Goal: Transaction & Acquisition: Purchase product/service

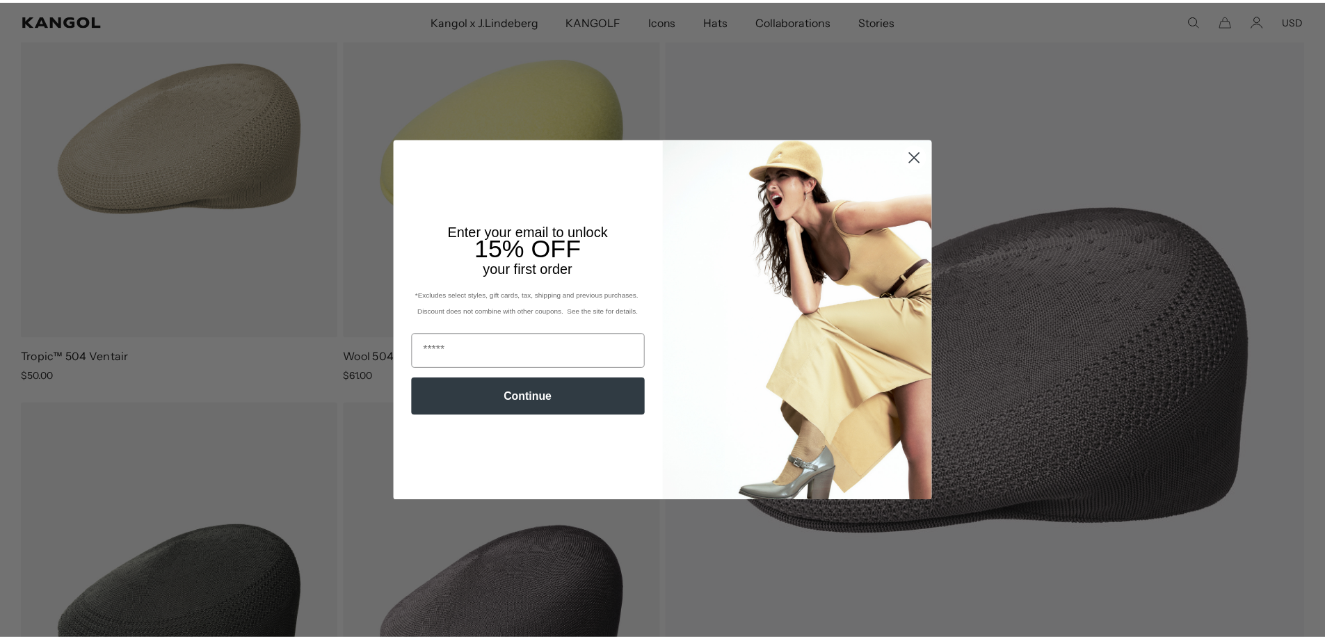
scroll to position [228, 0]
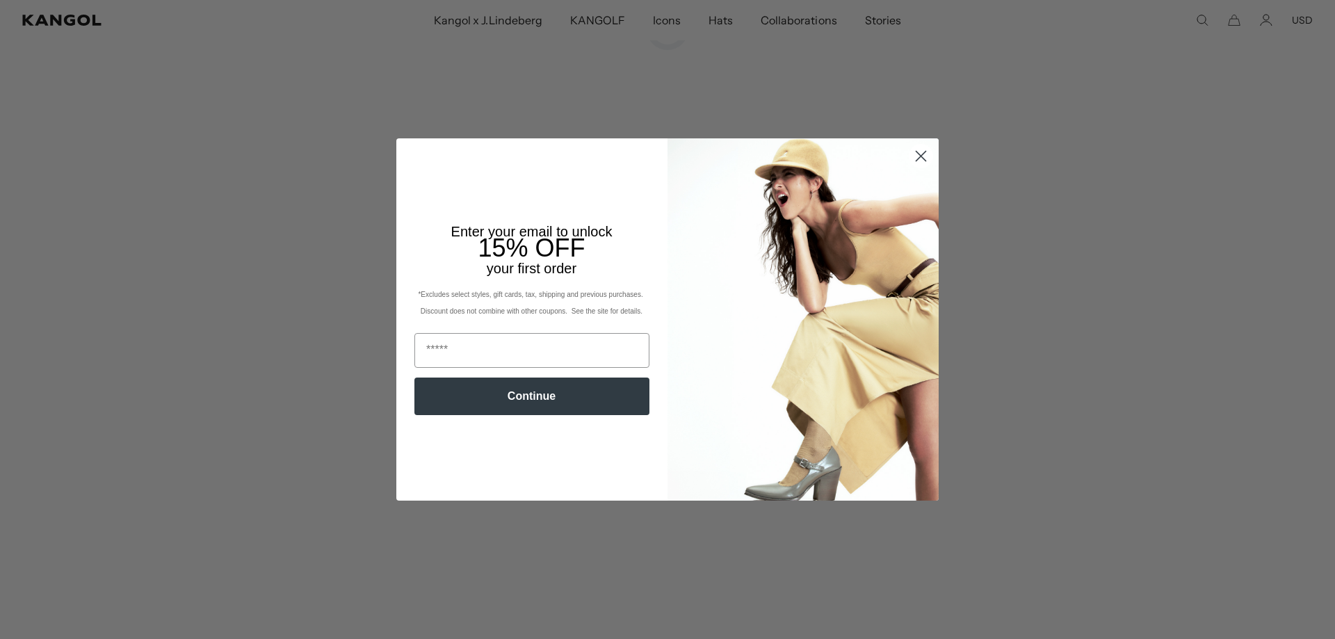
click at [920, 159] on circle "Close dialog" at bounding box center [920, 156] width 23 height 23
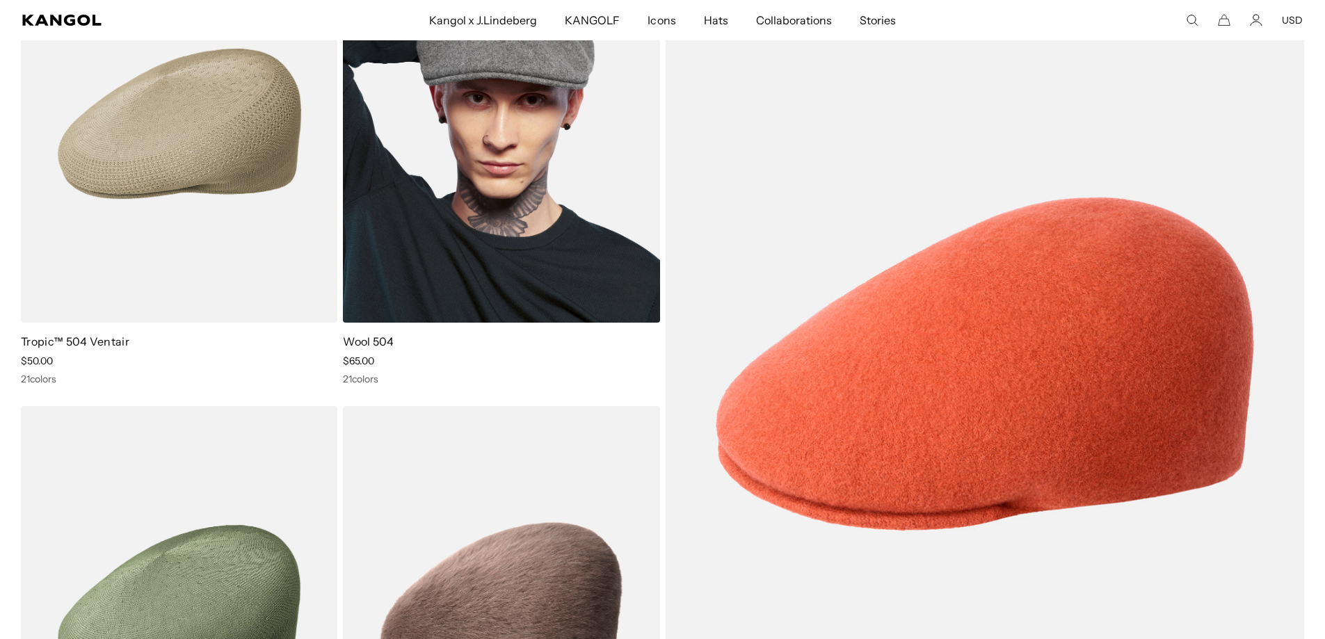
scroll to position [0, 286]
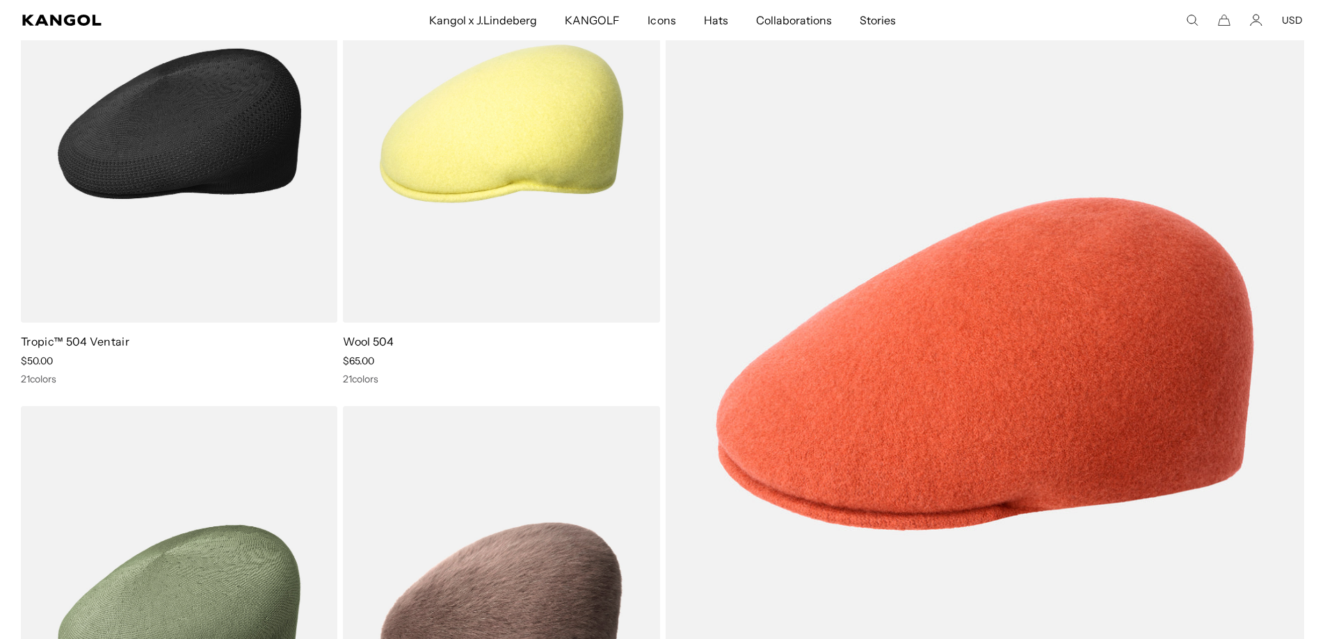
click at [277, 194] on img at bounding box center [179, 124] width 316 height 398
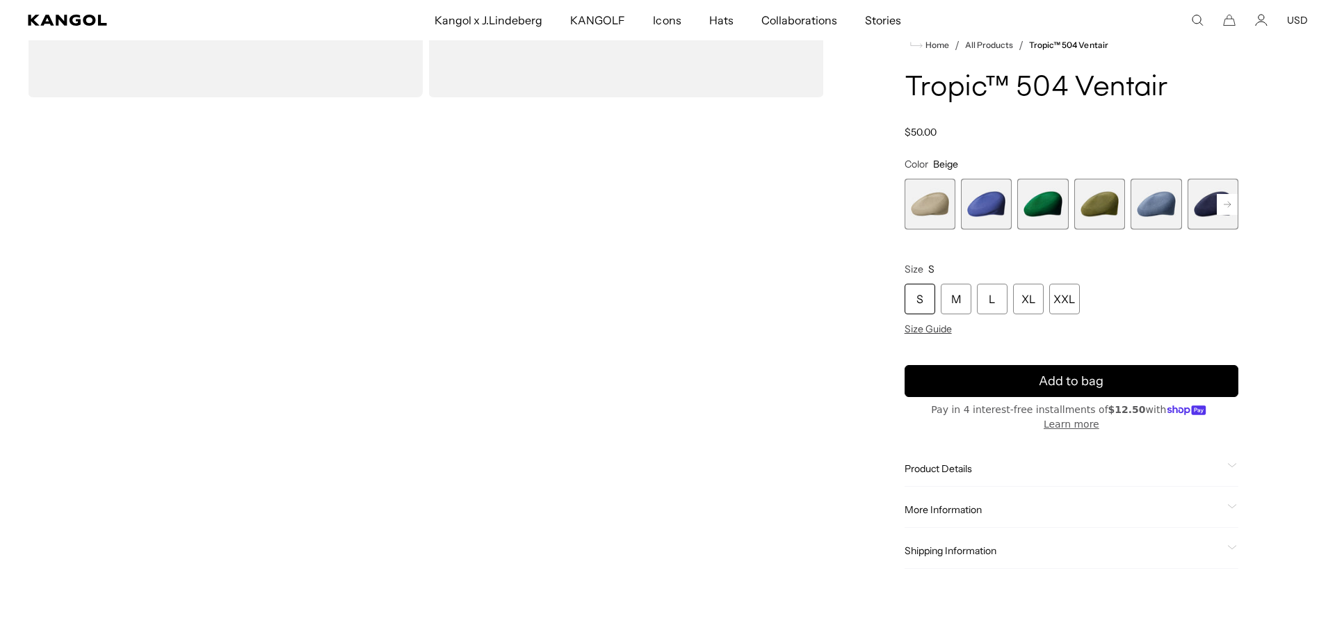
scroll to position [0, 286]
click at [937, 336] on span "Size Guide" at bounding box center [922, 329] width 47 height 13
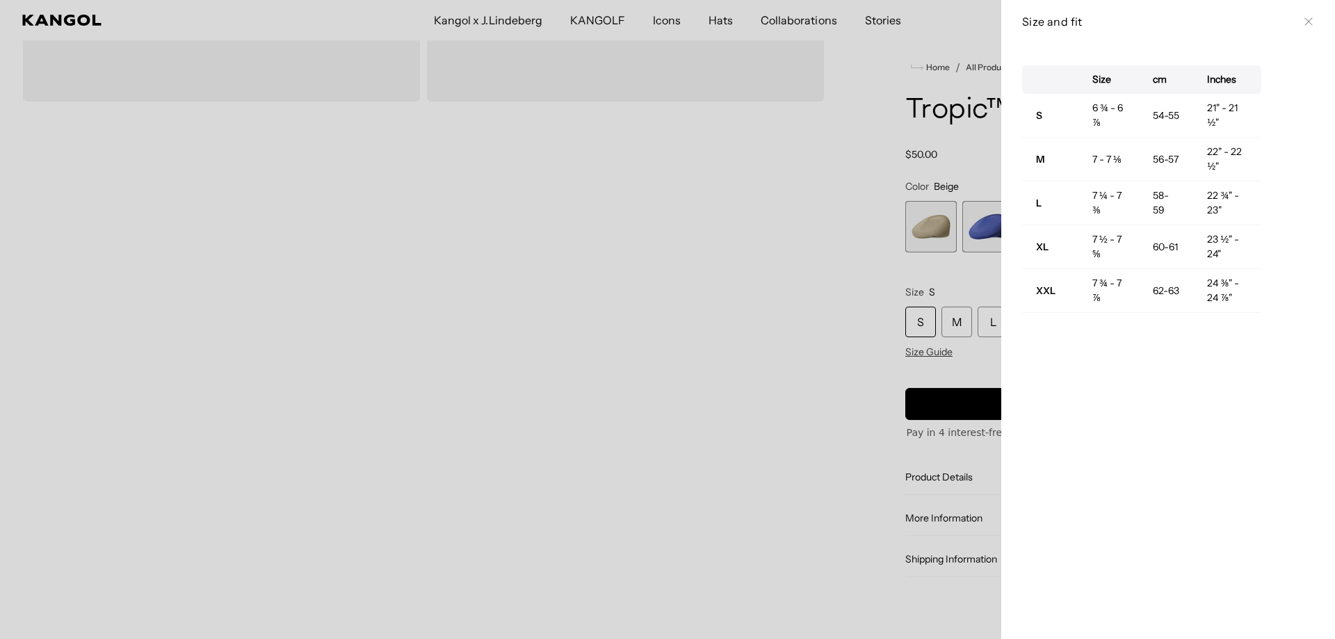
scroll to position [0, 0]
